Goal: Task Accomplishment & Management: Use online tool/utility

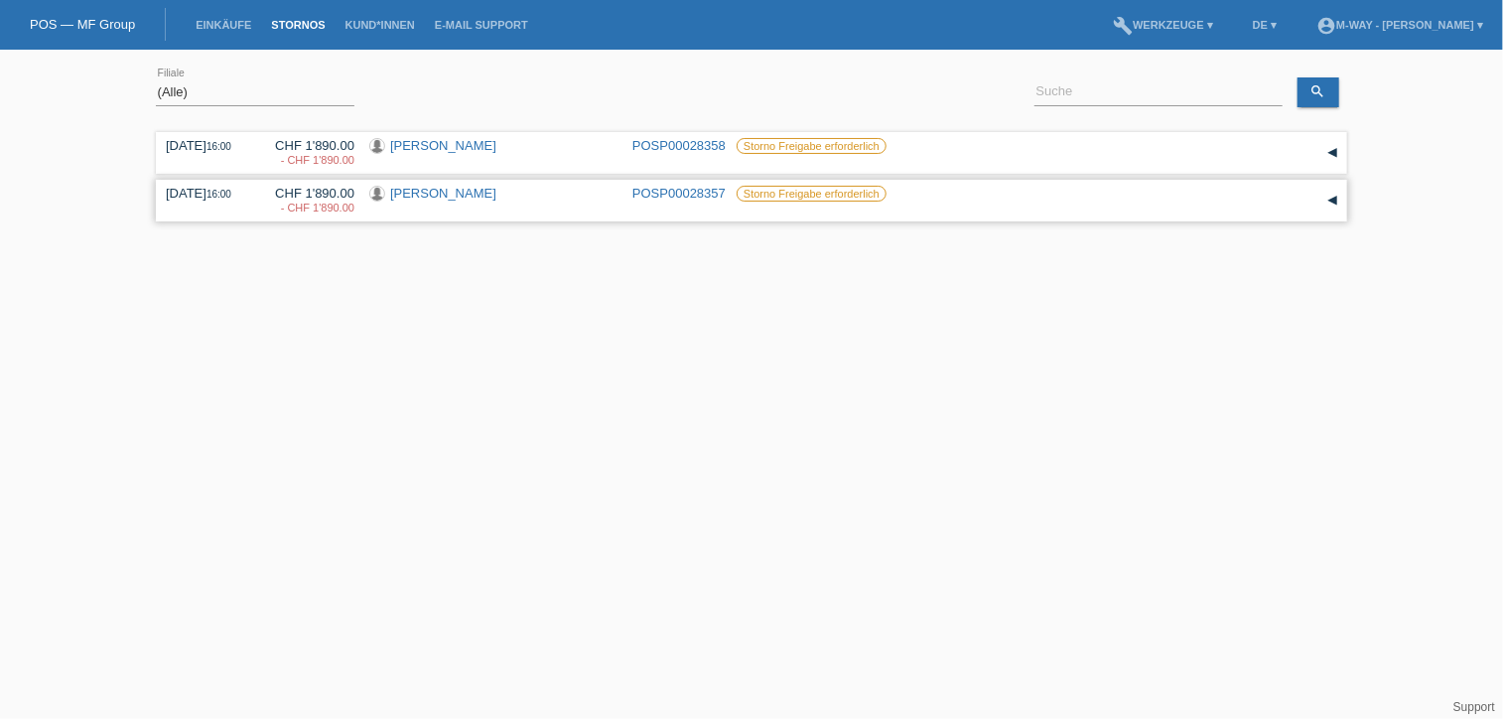
click at [1334, 202] on div "▾" at bounding box center [1333, 201] width 30 height 30
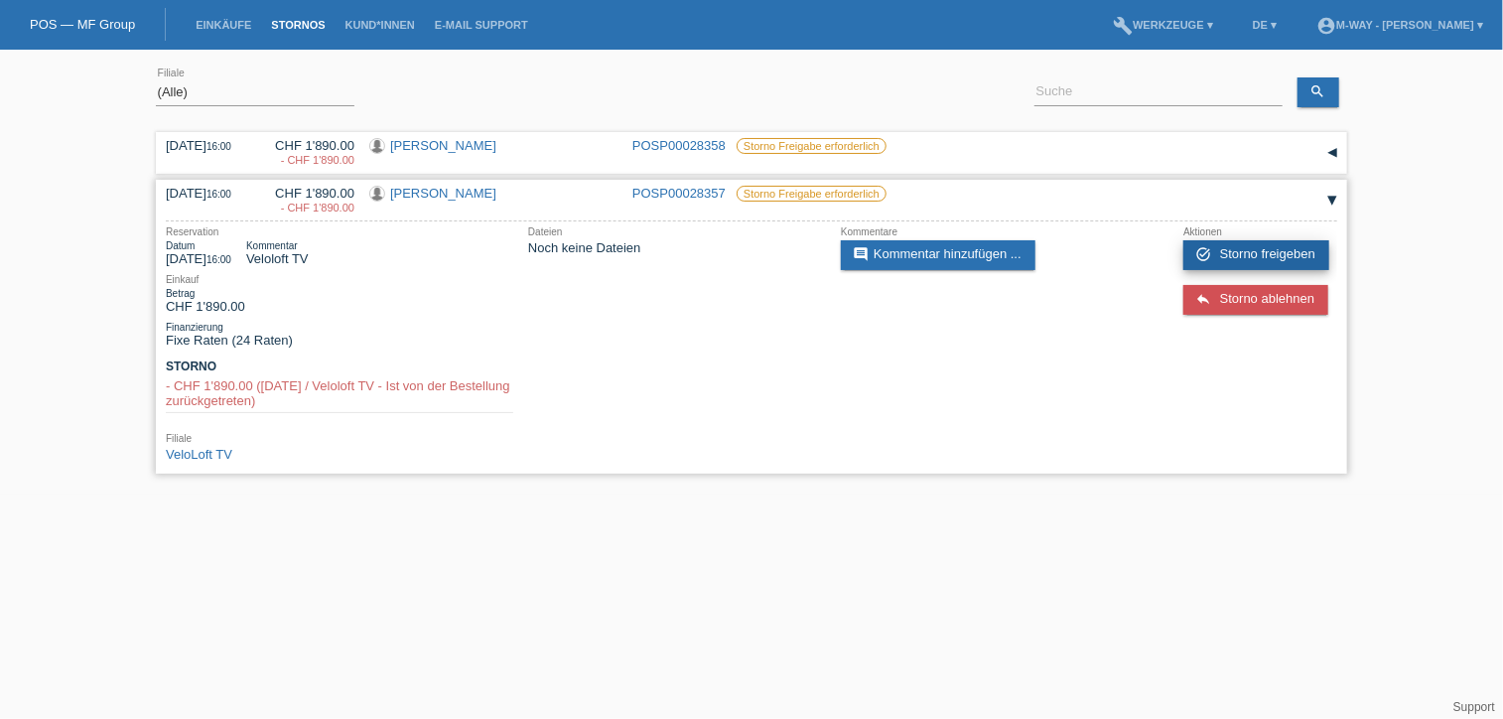
click at [1257, 246] on span "Storno freigeben" at bounding box center [1267, 253] width 95 height 15
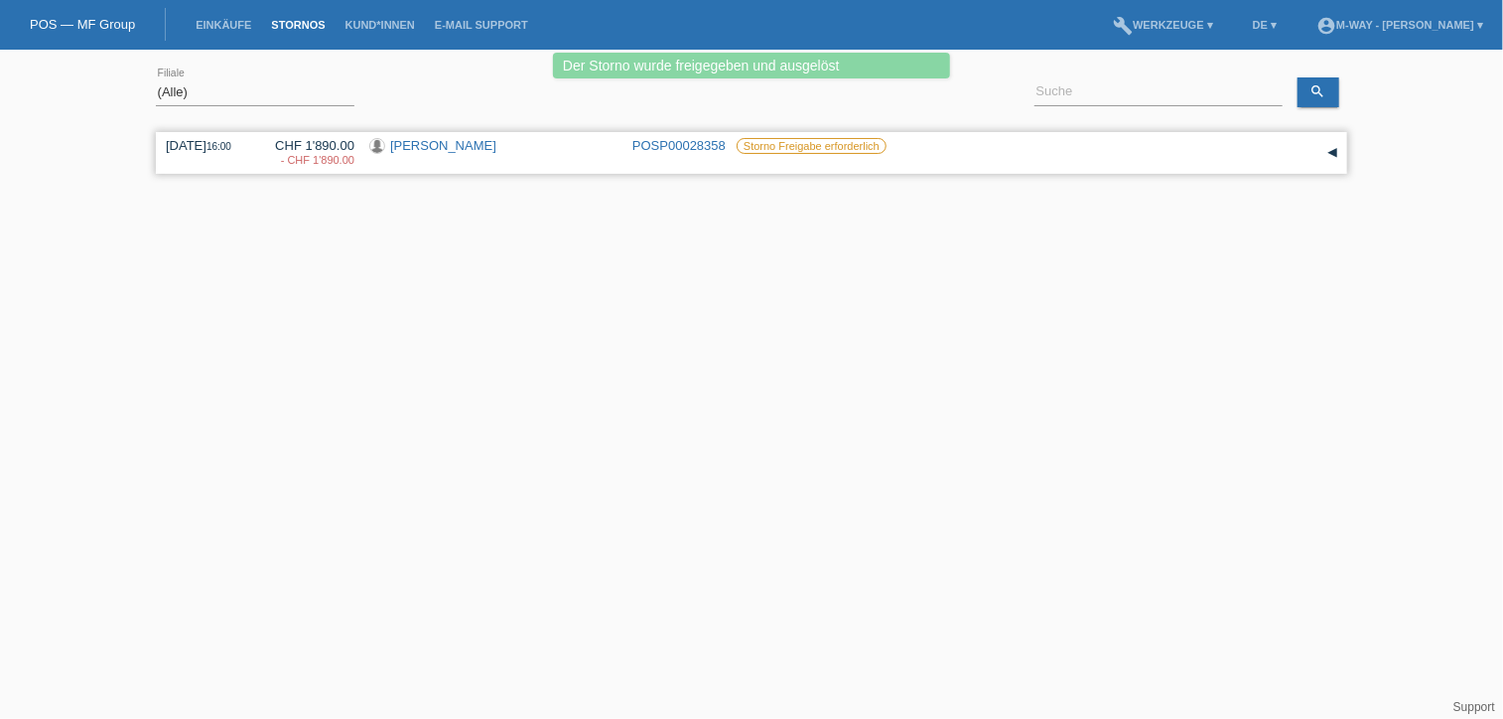
click at [1338, 150] on div "▾" at bounding box center [1333, 153] width 30 height 30
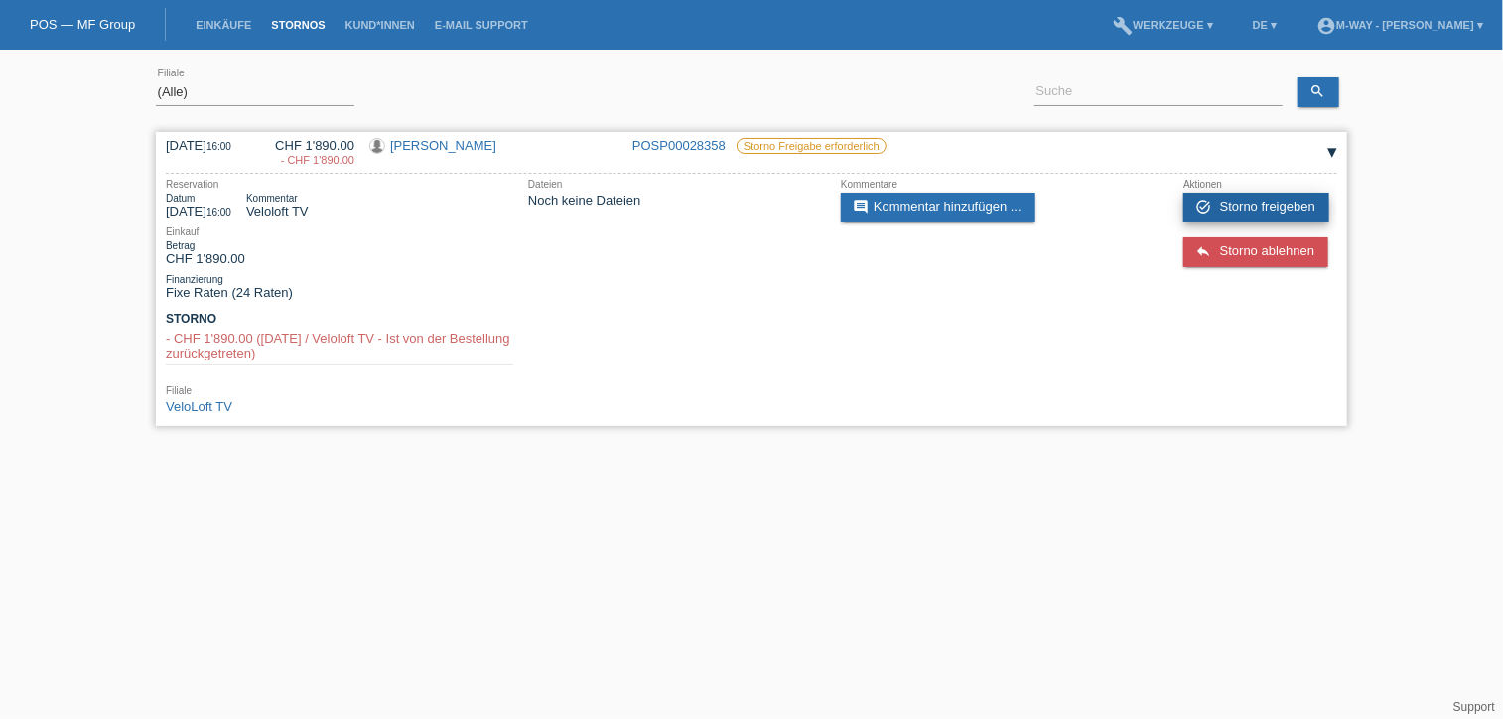
click at [1221, 206] on span "Storno freigeben" at bounding box center [1267, 206] width 95 height 15
